Goal: Task Accomplishment & Management: Complete application form

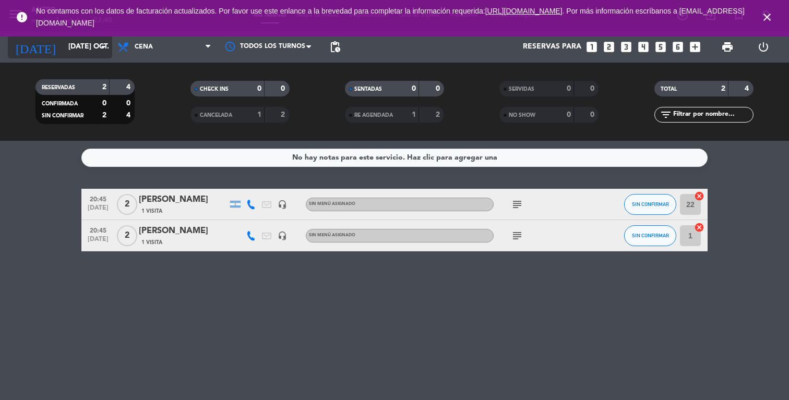
click at [93, 43] on input "[DATE] oct." at bounding box center [112, 47] width 99 height 19
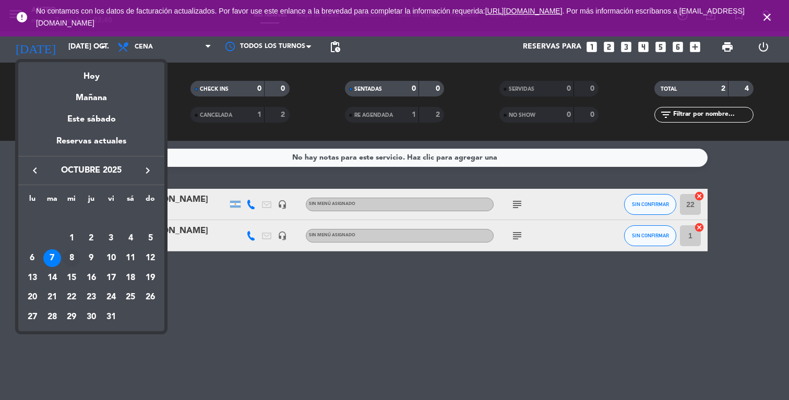
click at [68, 256] on div "8" at bounding box center [72, 259] width 18 height 18
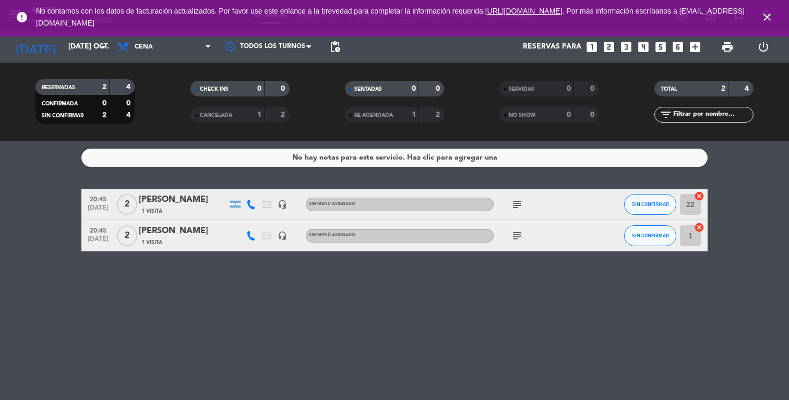
type input "mié. [DATE]"
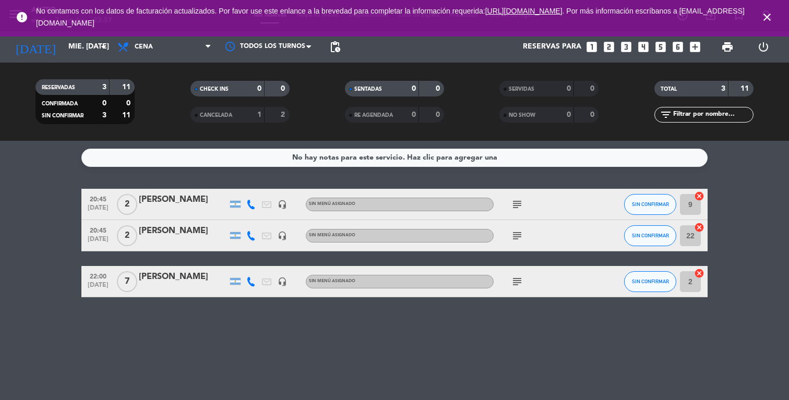
click at [606, 48] on icon "looks_two" at bounding box center [609, 47] width 14 height 14
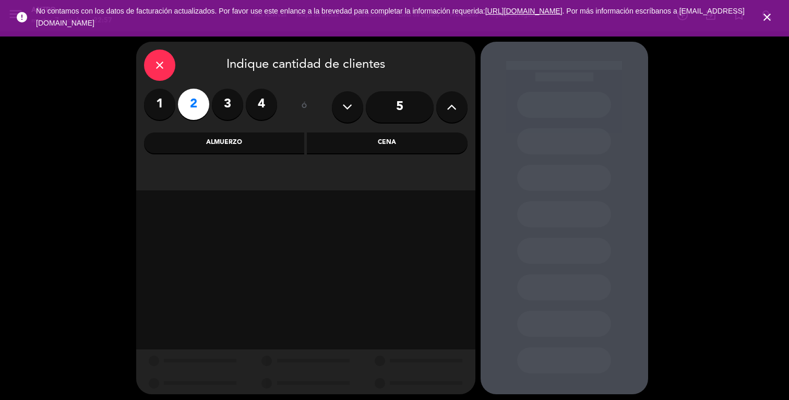
click at [347, 142] on div "Cena" at bounding box center [387, 143] width 161 height 21
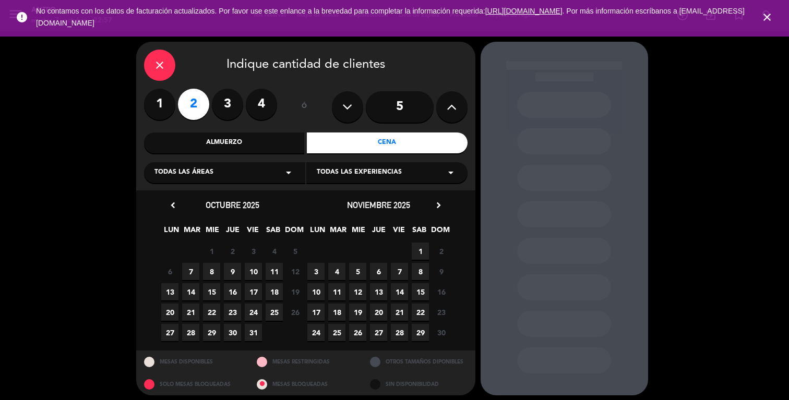
click at [209, 270] on span "8" at bounding box center [211, 271] width 17 height 17
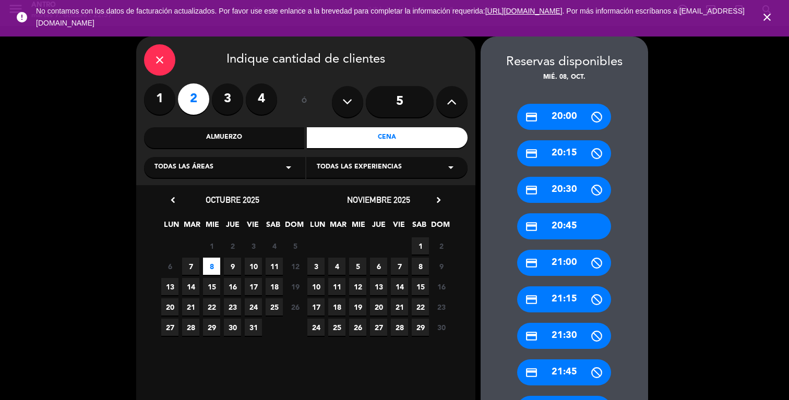
click at [573, 226] on div "credit_card 20:45" at bounding box center [564, 227] width 94 height 26
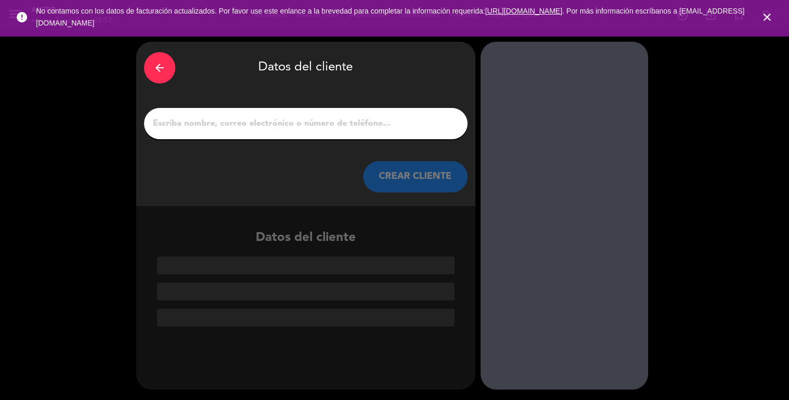
scroll to position [0, 0]
click at [335, 128] on input "1" at bounding box center [306, 123] width 308 height 15
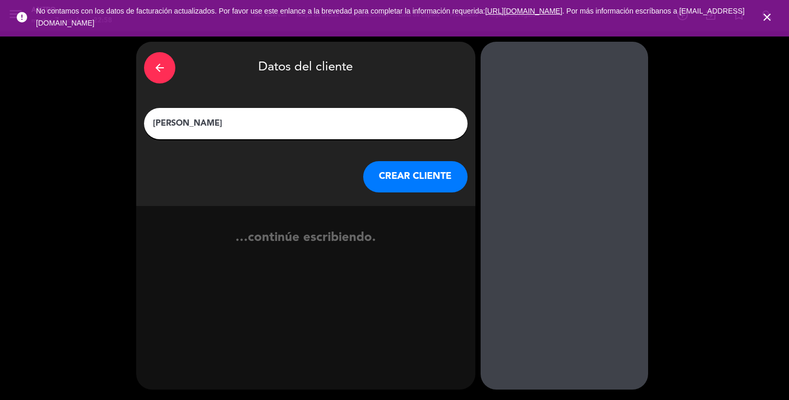
type input "[PERSON_NAME]"
click at [417, 181] on button "CREAR CLIENTE" at bounding box center [415, 176] width 104 height 31
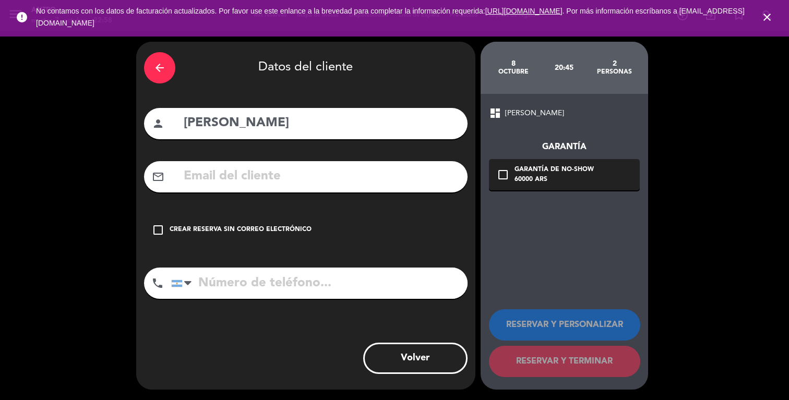
click at [213, 226] on div "Crear reserva sin correo electrónico" at bounding box center [241, 230] width 142 height 10
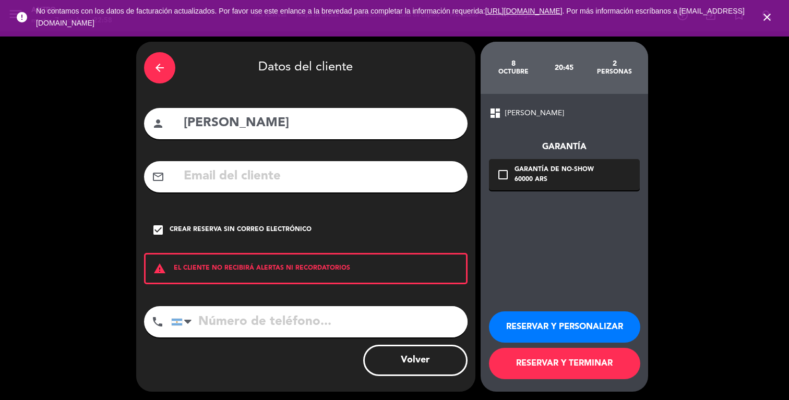
click at [270, 329] on input "tel" at bounding box center [319, 321] width 297 height 31
paste input "1153298041"
type input "1153298041"
click at [528, 326] on button "RESERVAR Y PERSONALIZAR" at bounding box center [564, 327] width 151 height 31
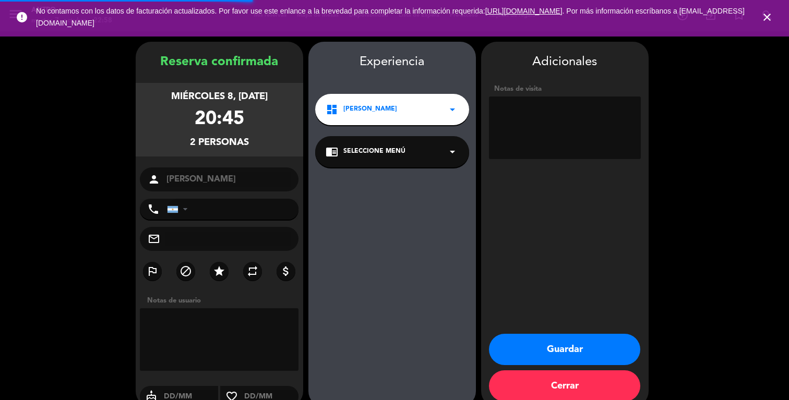
type input "[PHONE_NUMBER]"
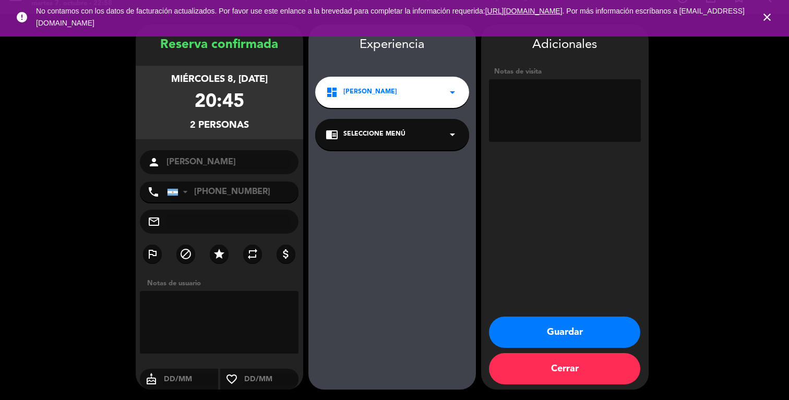
click at [540, 120] on textarea at bounding box center [565, 110] width 152 height 63
type textarea "Reservó por tel, no pagó seña. Sin restricciones"
click at [565, 325] on button "Guardar" at bounding box center [564, 332] width 151 height 31
